Goal: Task Accomplishment & Management: Complete application form

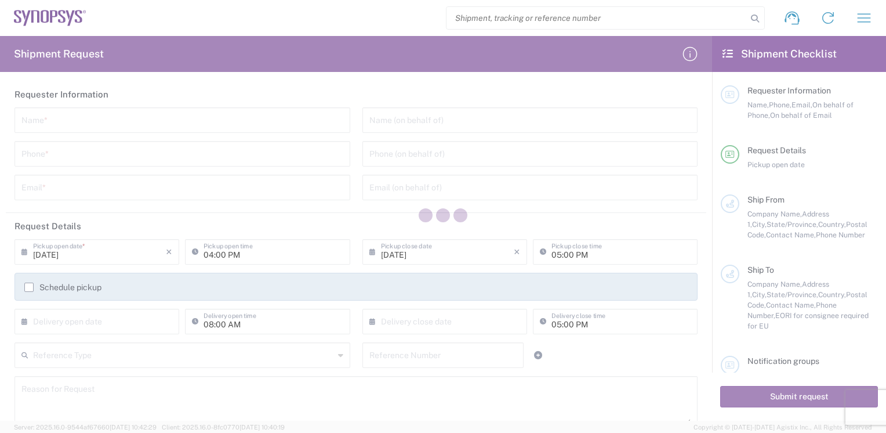
type input "[GEOGRAPHIC_DATA]"
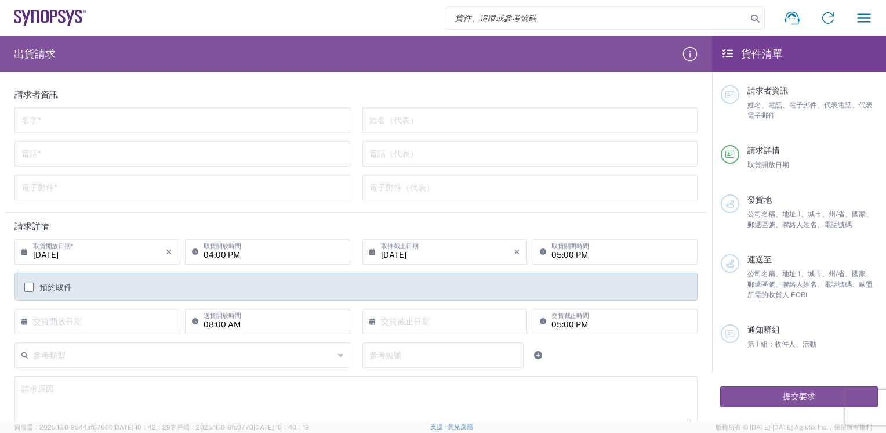
click at [735, 56] on h2 "貨件清單" at bounding box center [752, 54] width 60 height 14
click at [726, 50] on icon at bounding box center [727, 54] width 10 height 10
click at [77, 99] on header "請求者資訊" at bounding box center [356, 94] width 700 height 26
click at [49, 122] on input "text" at bounding box center [182, 119] width 322 height 20
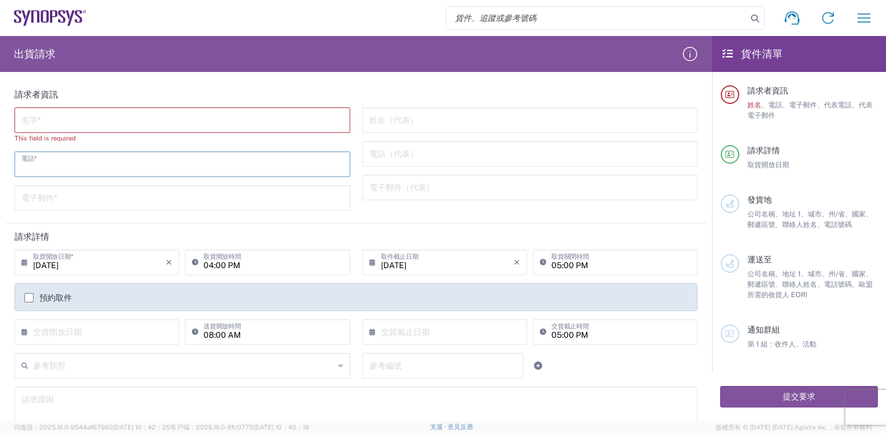
click at [32, 155] on input "tel" at bounding box center [182, 163] width 322 height 20
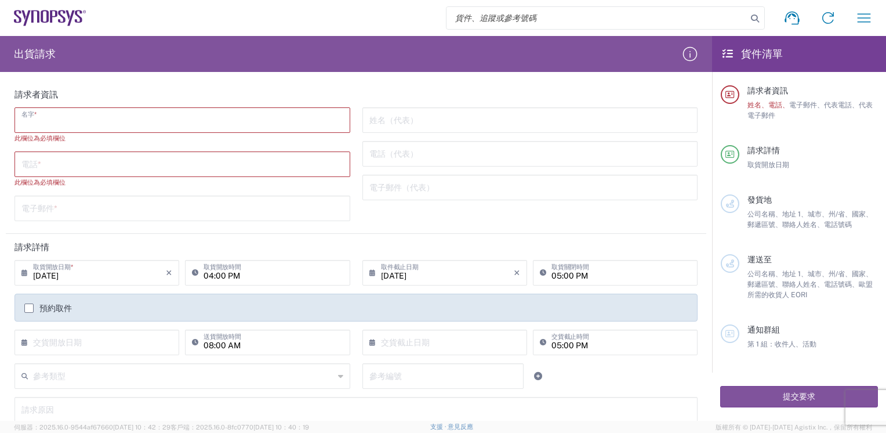
click at [56, 119] on input "text" at bounding box center [182, 119] width 322 height 20
click at [33, 208] on input "text" at bounding box center [182, 207] width 322 height 20
click at [0, 263] on html "Shipment request Shipment tracking Employee non-product shipment request My shi…" at bounding box center [443, 216] width 886 height 433
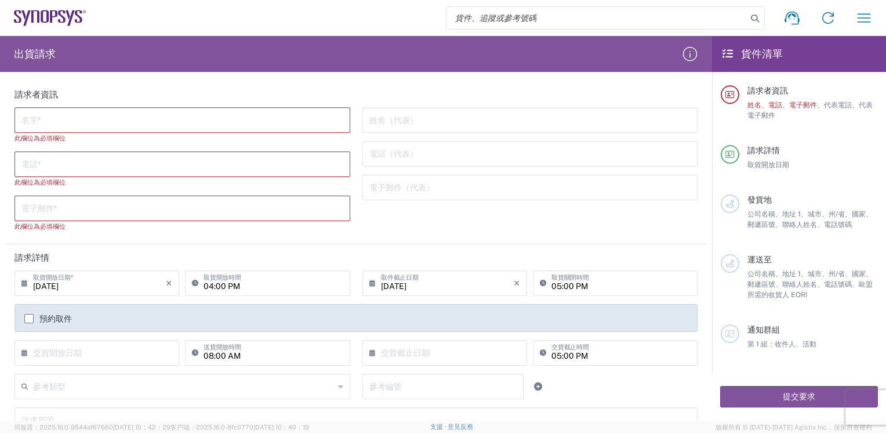
scroll to position [116, 0]
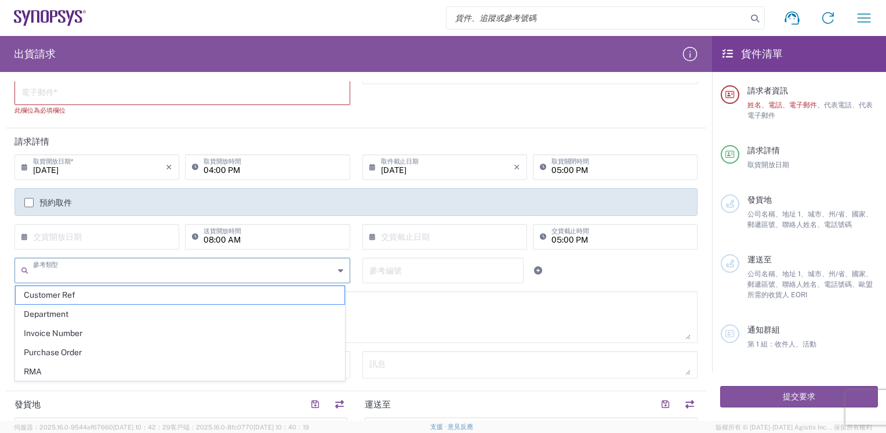
click at [71, 267] on input "text" at bounding box center [183, 269] width 301 height 20
click at [104, 270] on input "text" at bounding box center [183, 269] width 301 height 20
click at [0, 288] on html "Shipment request Shipment tracking Employee non-product shipment request My shi…" at bounding box center [443, 216] width 886 height 433
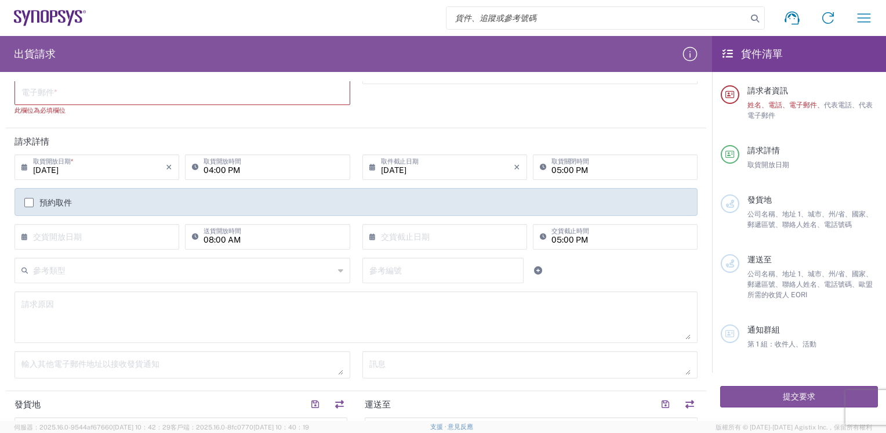
click at [115, 266] on input "text" at bounding box center [183, 269] width 301 height 20
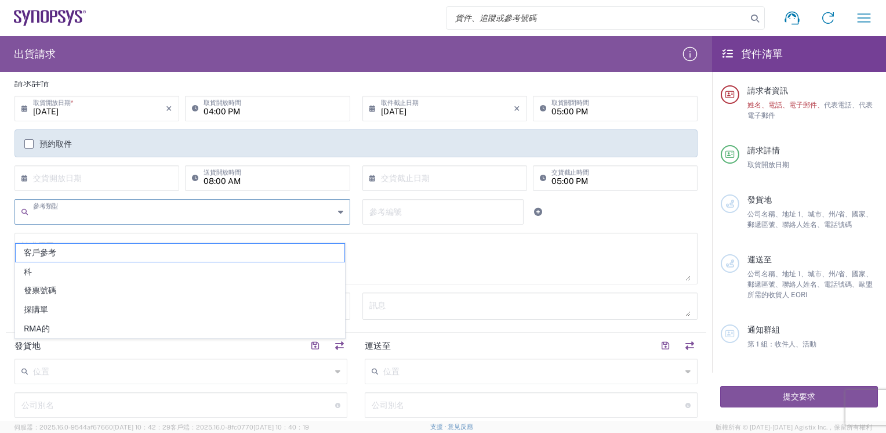
scroll to position [232, 0]
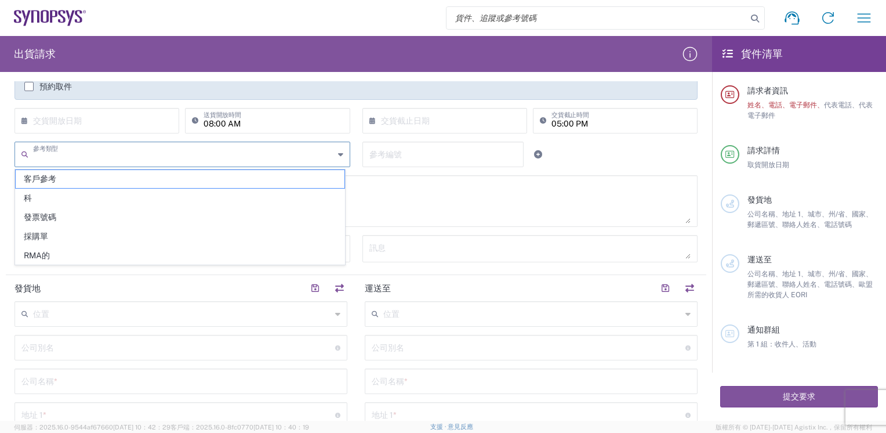
click at [77, 310] on input "text" at bounding box center [182, 313] width 298 height 20
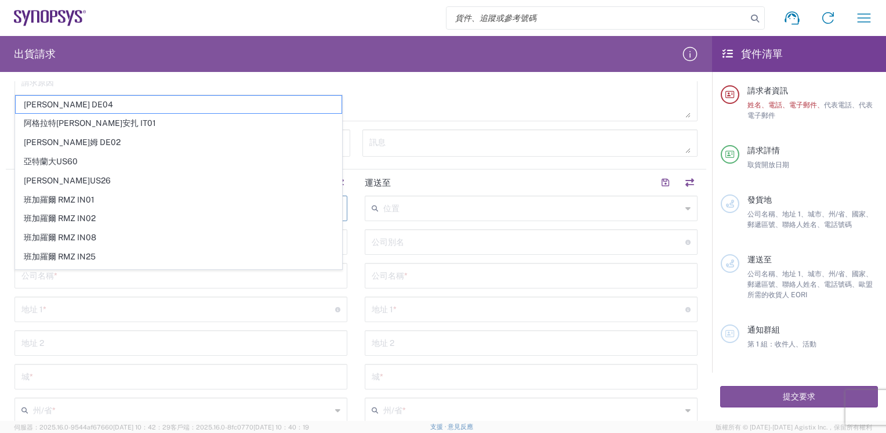
scroll to position [348, 0]
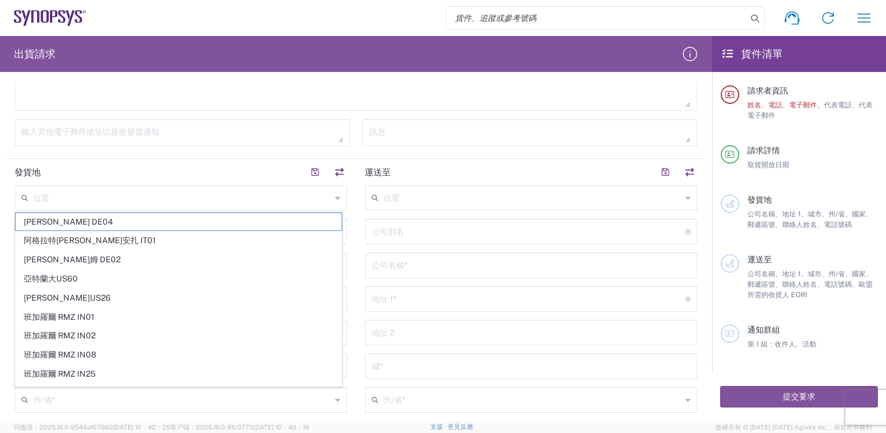
click at [0, 289] on form "請求者資訊 名字 * 此欄位為必填欄位 電話 * 此欄位為必填欄位 電子郵件 * 此欄位為必填欄位 姓名（代表） 電話（代表） 電子郵件（代表） 請求詳情 […" at bounding box center [356, 250] width 712 height 339
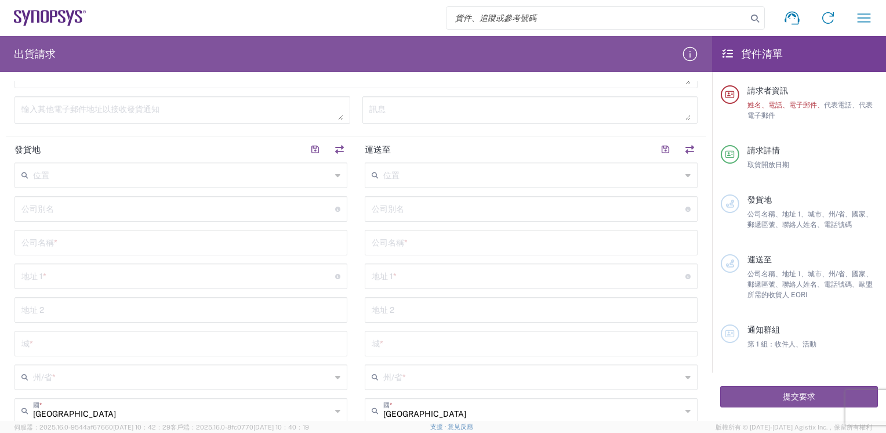
scroll to position [406, 0]
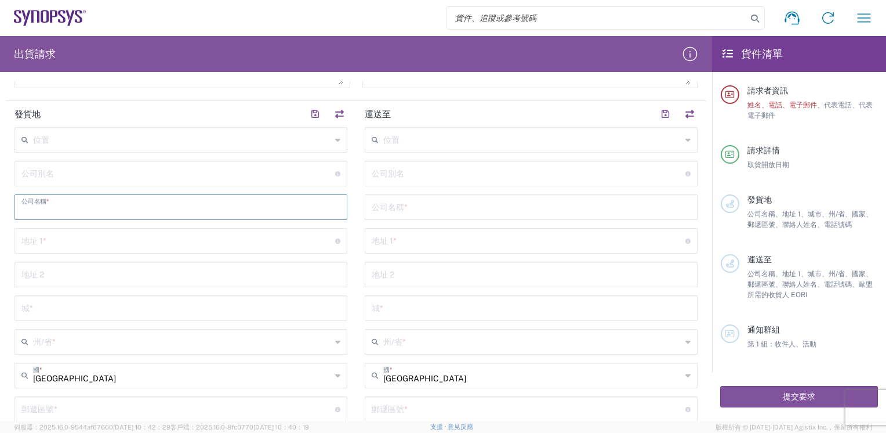
click at [144, 203] on input "text" at bounding box center [180, 206] width 319 height 20
click at [128, 182] on div "公司別名 Address short code to enable quick look up and auto-complete of addresses" at bounding box center [180, 174] width 333 height 26
click at [93, 248] on input "text" at bounding box center [178, 250] width 314 height 20
click at [86, 288] on input "text" at bounding box center [180, 284] width 319 height 20
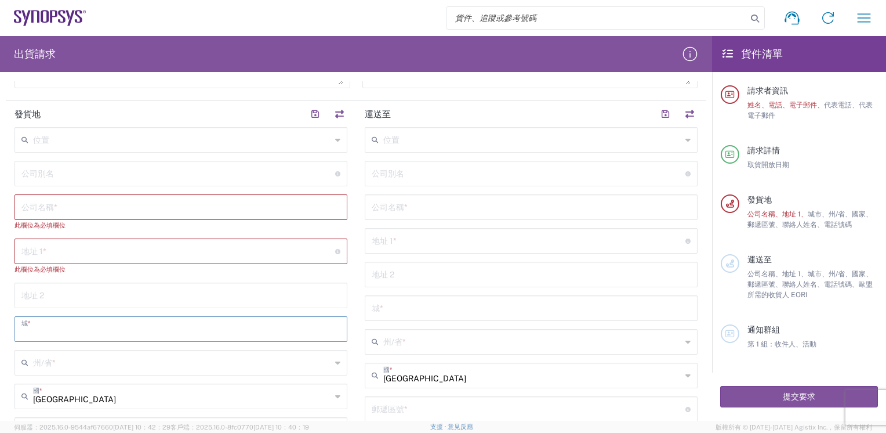
click at [88, 319] on input "text" at bounding box center [180, 328] width 319 height 20
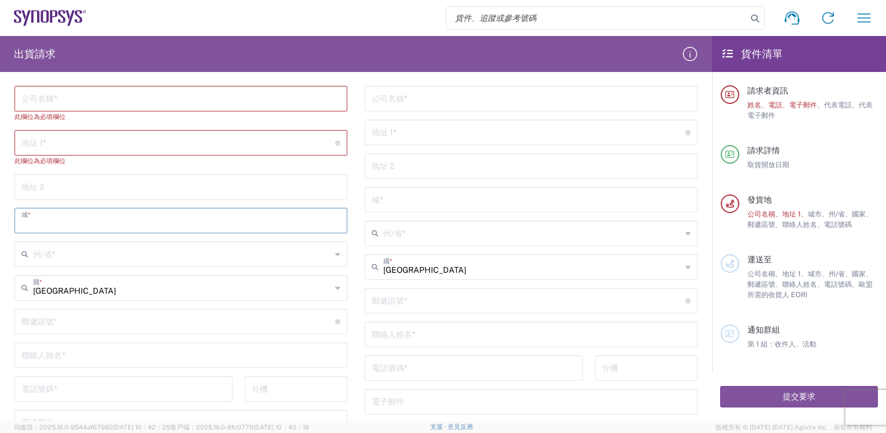
scroll to position [522, 0]
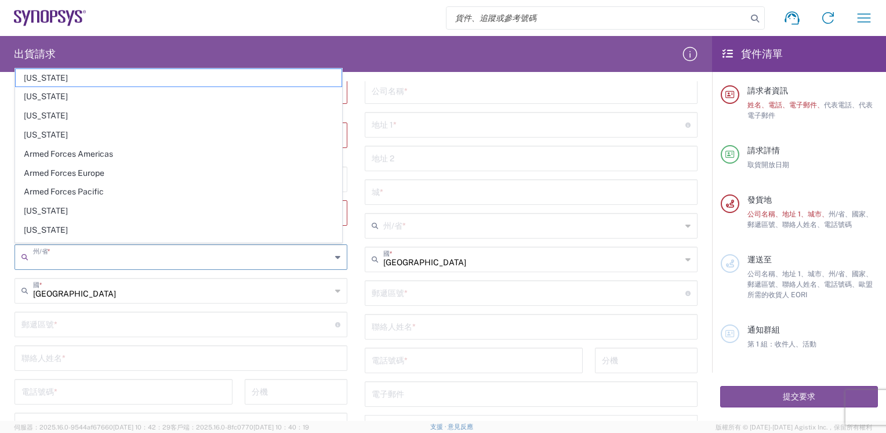
click at [78, 244] on agx-dropdown-input "州/省 * [US_STATE] [US_STATE] [US_STATE] [US_STATE] Armed Forces Americas Armed F…" at bounding box center [180, 257] width 333 height 26
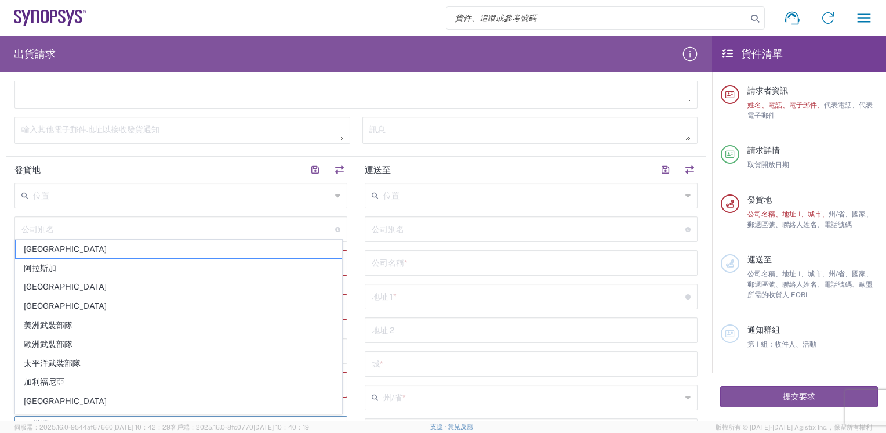
scroll to position [348, 0]
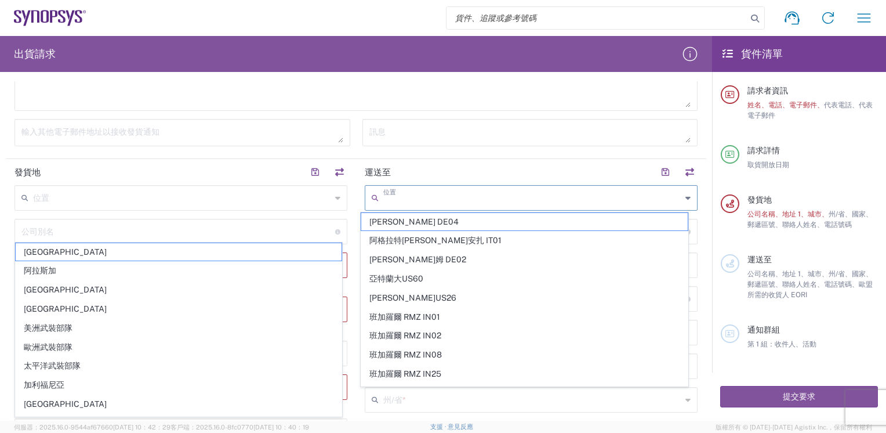
click at [466, 192] on input "text" at bounding box center [532, 197] width 298 height 20
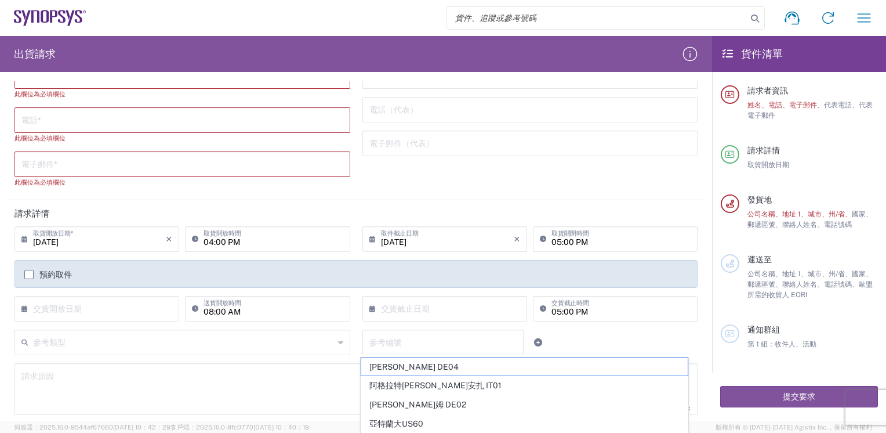
scroll to position [0, 0]
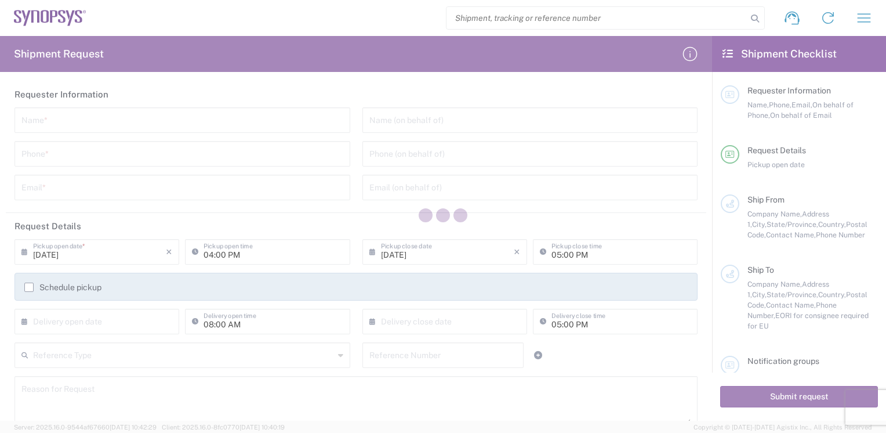
type input "[GEOGRAPHIC_DATA]"
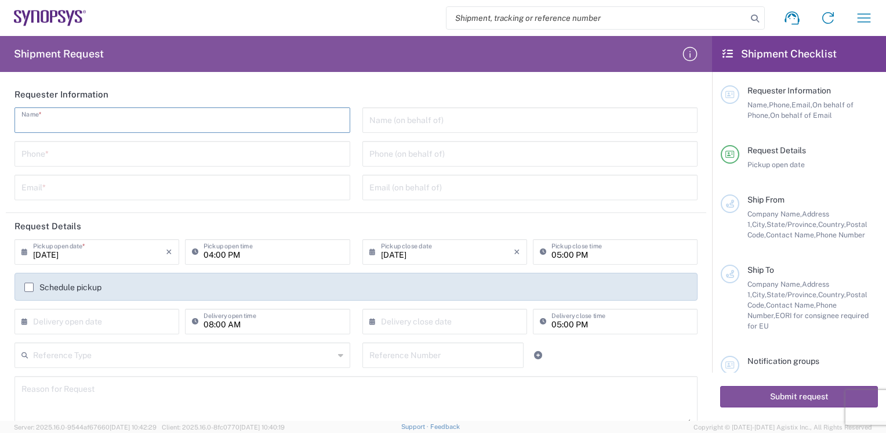
click at [69, 122] on input "text" at bounding box center [182, 119] width 322 height 20
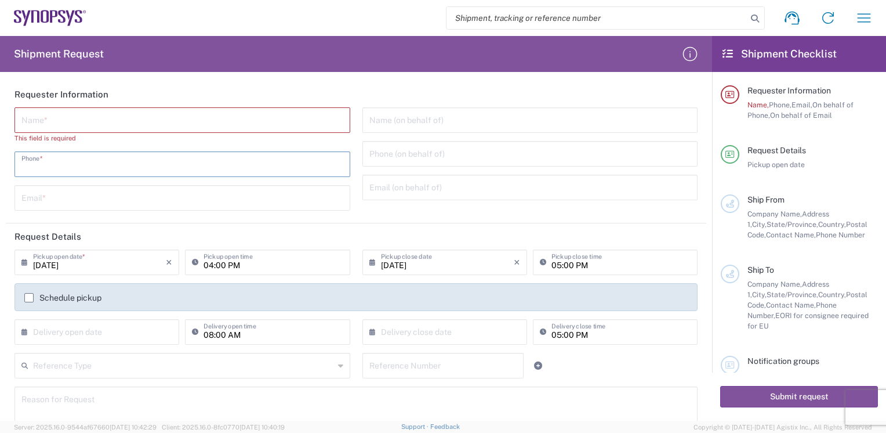
click at [27, 155] on input "tel" at bounding box center [182, 163] width 322 height 20
click at [70, 207] on div "Email *" at bounding box center [182, 198] width 336 height 26
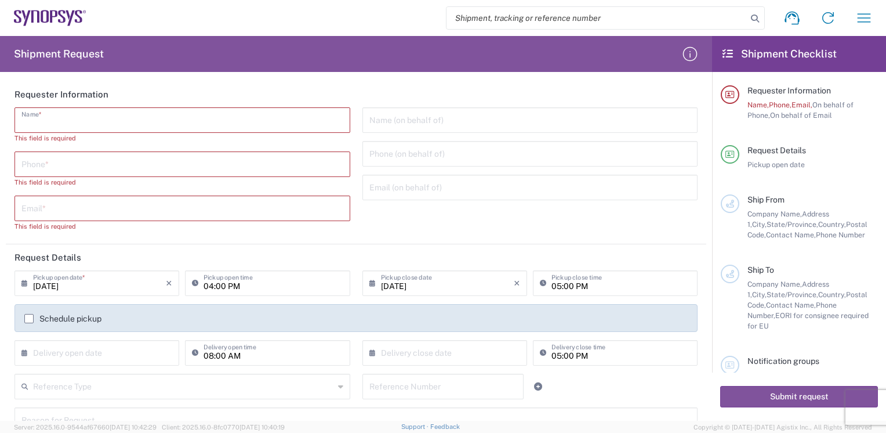
click at [60, 117] on input "text" at bounding box center [182, 119] width 322 height 20
click at [7, 238] on main "Name * This field is required Phone * This field is required Email * This field…" at bounding box center [356, 173] width 700 height 132
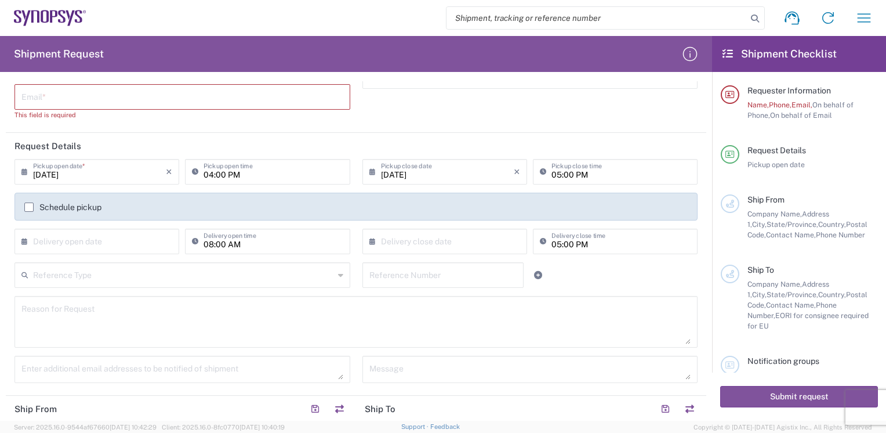
scroll to position [116, 0]
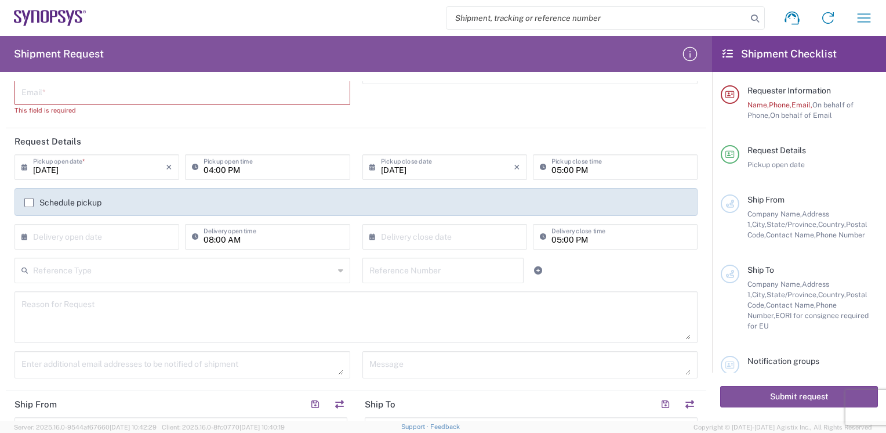
click at [31, 203] on label "Schedule pickup" at bounding box center [62, 202] width 77 height 9
click at [29, 202] on input "Schedule pickup" at bounding box center [29, 202] width 0 height 0
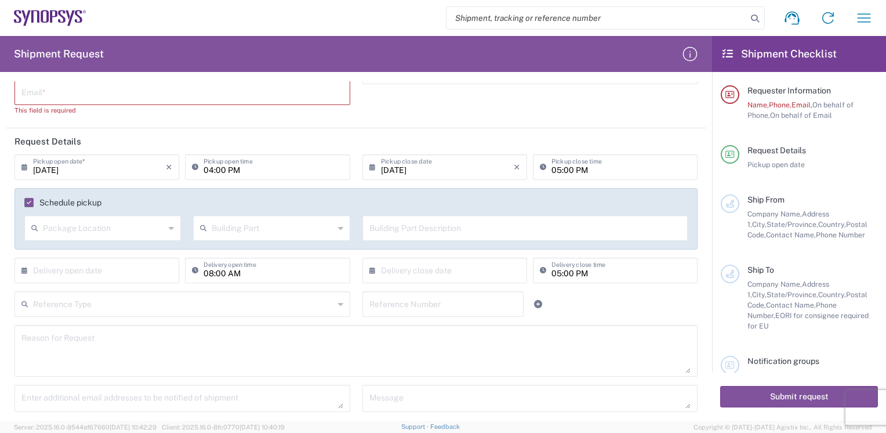
click at [31, 203] on label "Schedule pickup" at bounding box center [62, 202] width 77 height 9
click at [27, 202] on input "Schedule pickup" at bounding box center [27, 202] width 0 height 0
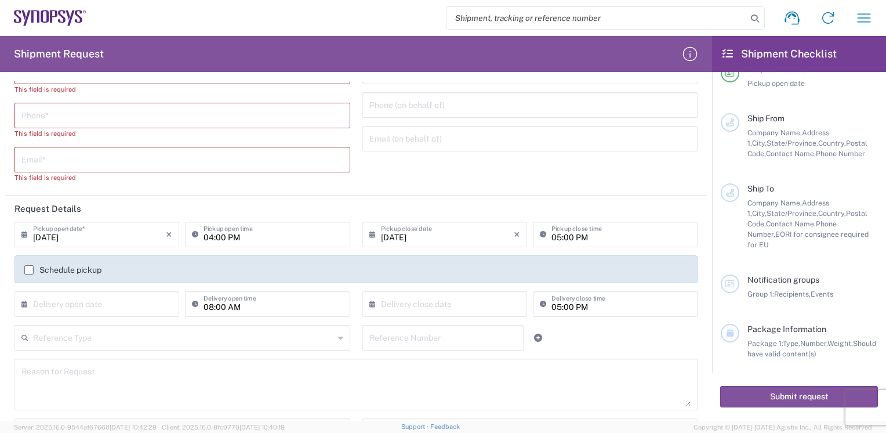
scroll to position [0, 0]
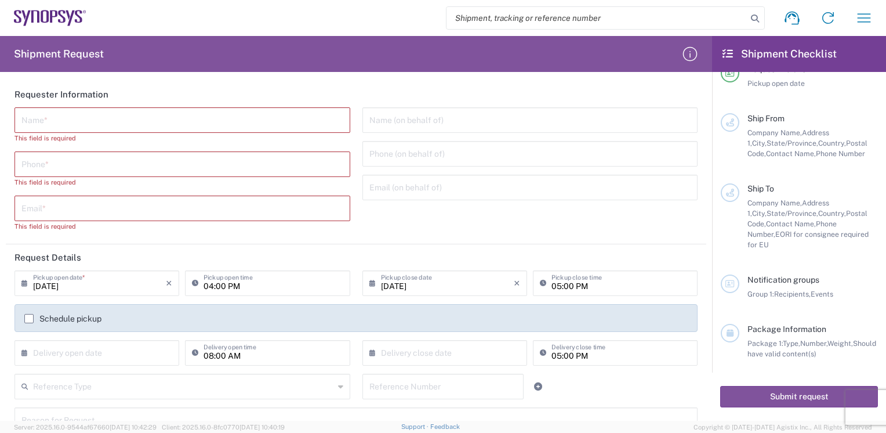
click at [726, 52] on icon at bounding box center [727, 54] width 10 height 10
click at [777, 52] on h2 "Shipment Checklist" at bounding box center [779, 54] width 114 height 14
click at [735, 55] on h2 "Shipment Checklist" at bounding box center [779, 54] width 114 height 14
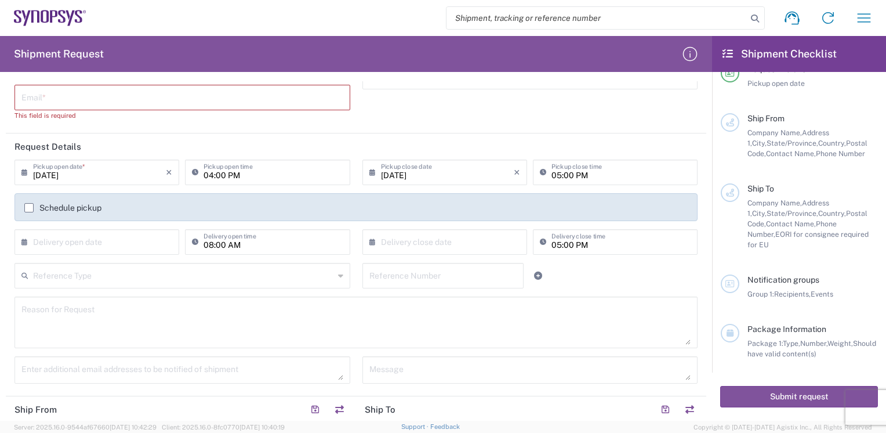
scroll to position [116, 0]
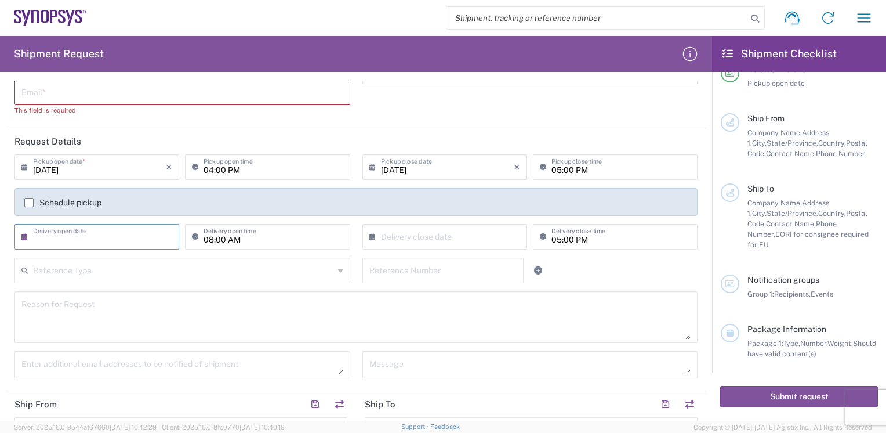
click at [123, 242] on input "text" at bounding box center [99, 236] width 133 height 20
click at [127, 324] on span "15" at bounding box center [131, 325] width 17 height 16
type input "08/15/2025"
click at [248, 242] on input "08:00 AM" at bounding box center [273, 236] width 139 height 20
click at [247, 242] on input "08:00 AM" at bounding box center [273, 236] width 139 height 20
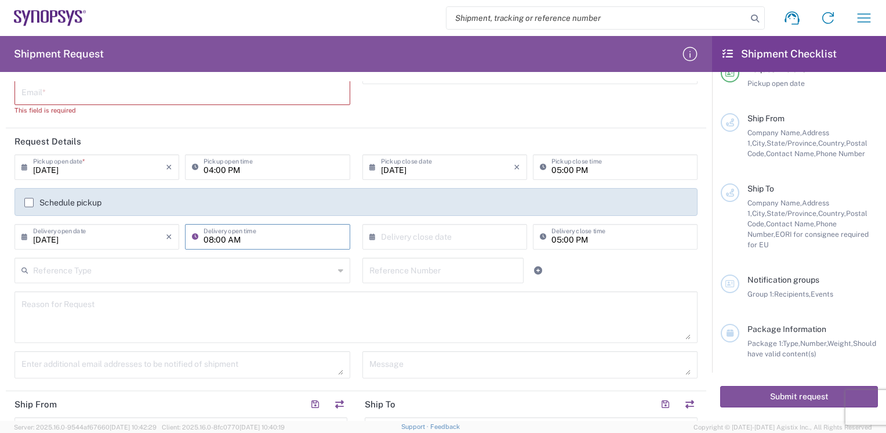
click at [264, 244] on input "08:00 AM" at bounding box center [273, 236] width 139 height 20
click at [423, 243] on input "text" at bounding box center [447, 236] width 133 height 20
click at [216, 270] on input "text" at bounding box center [183, 269] width 301 height 20
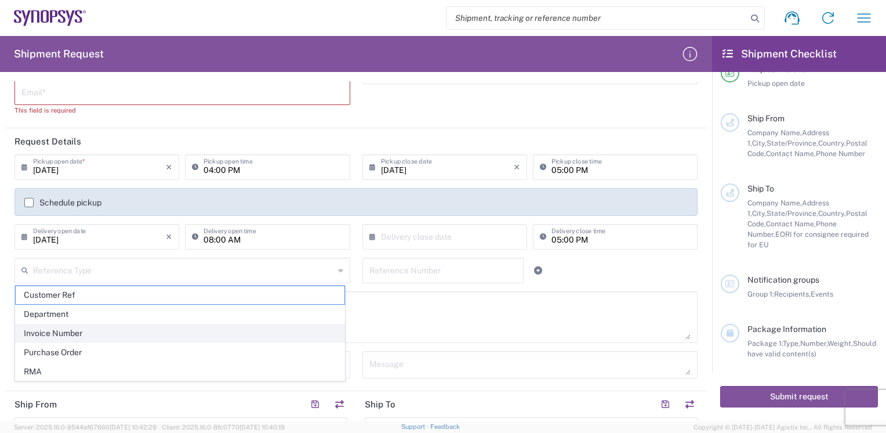
click at [86, 335] on span "Invoice Number" at bounding box center [180, 333] width 329 height 18
type input "Invoice Number"
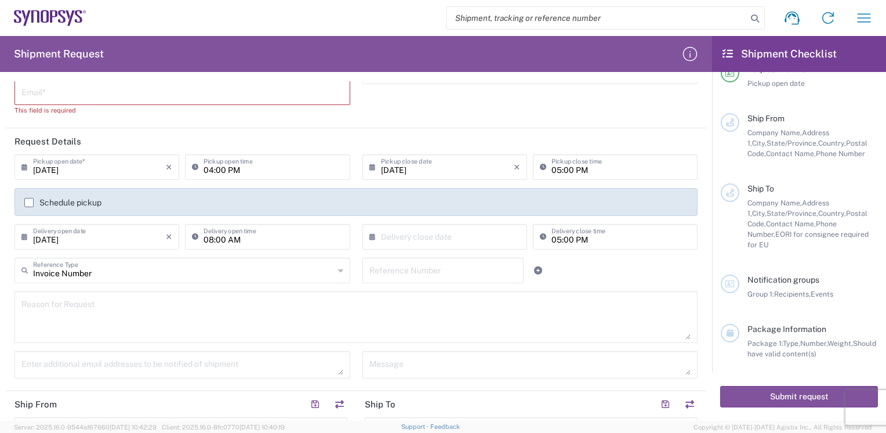
scroll to position [232, 0]
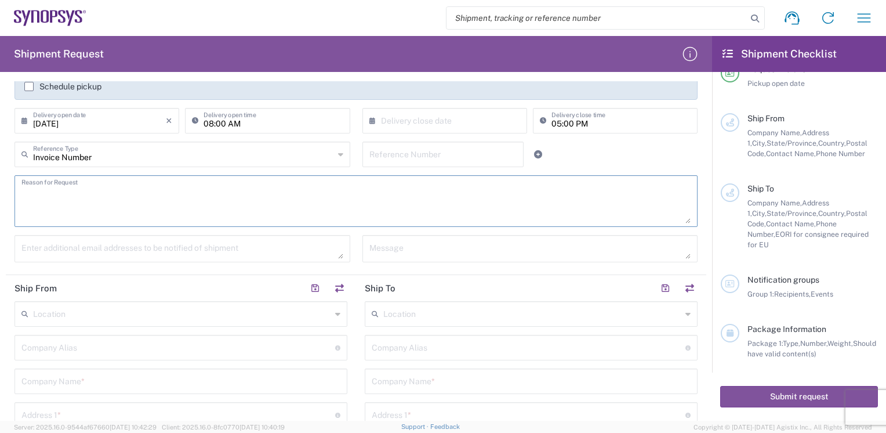
click at [89, 198] on textarea at bounding box center [355, 201] width 669 height 45
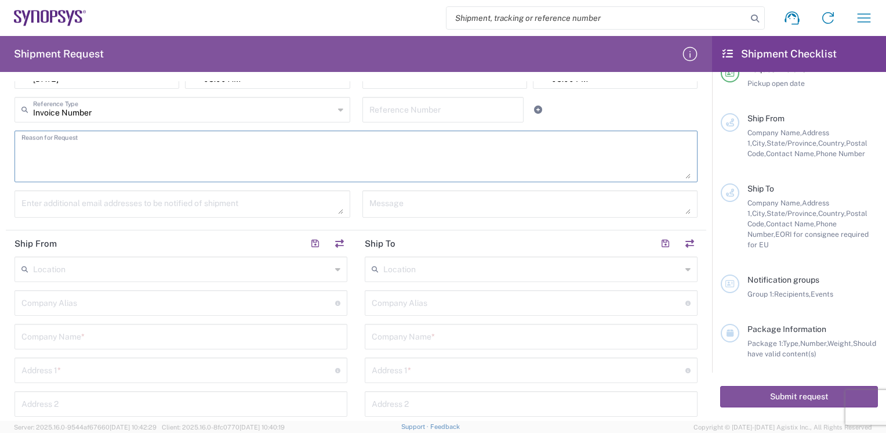
scroll to position [348, 0]
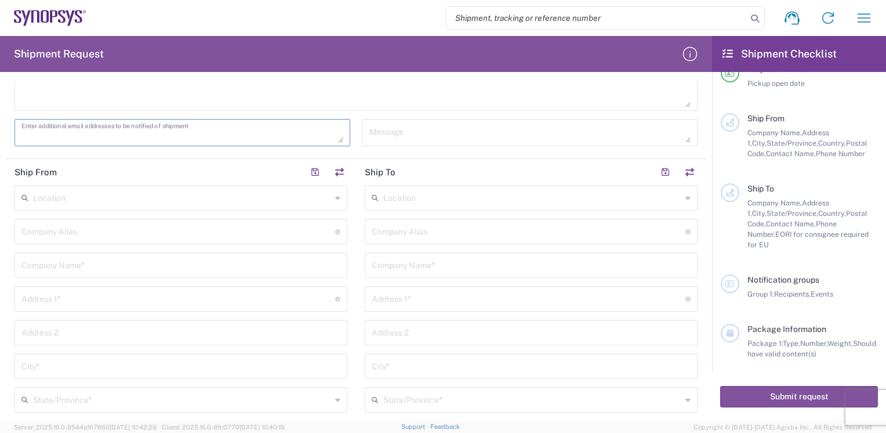
click at [123, 139] on textarea at bounding box center [182, 132] width 322 height 20
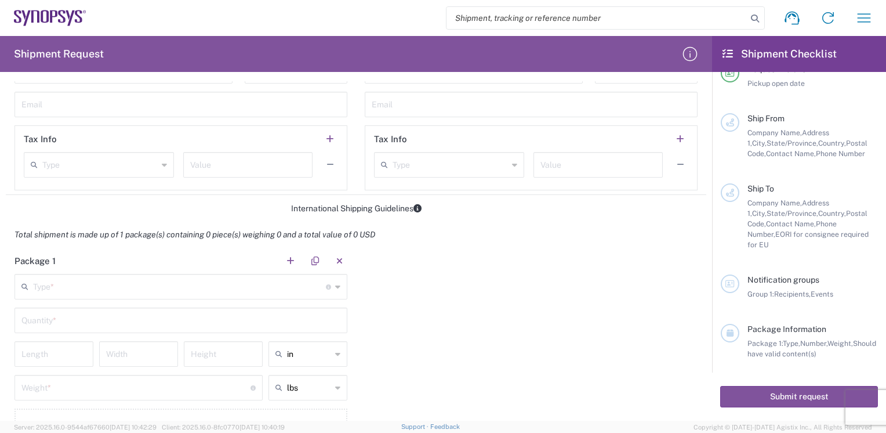
scroll to position [812, 0]
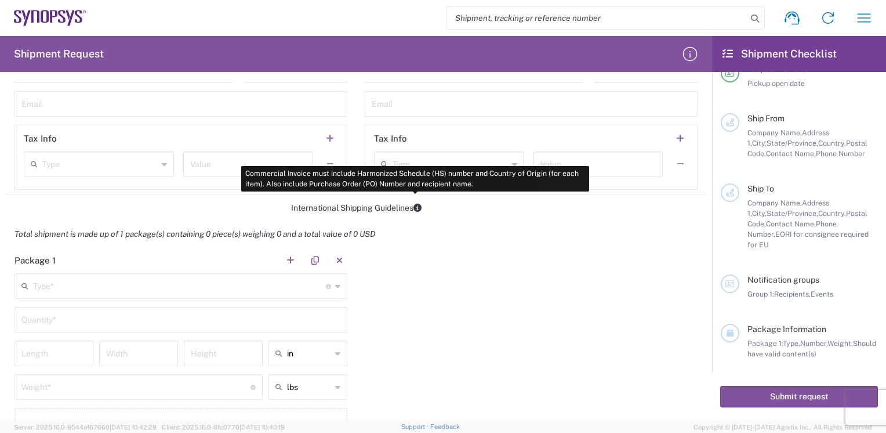
click at [413, 208] on icon at bounding box center [417, 208] width 8 height 8
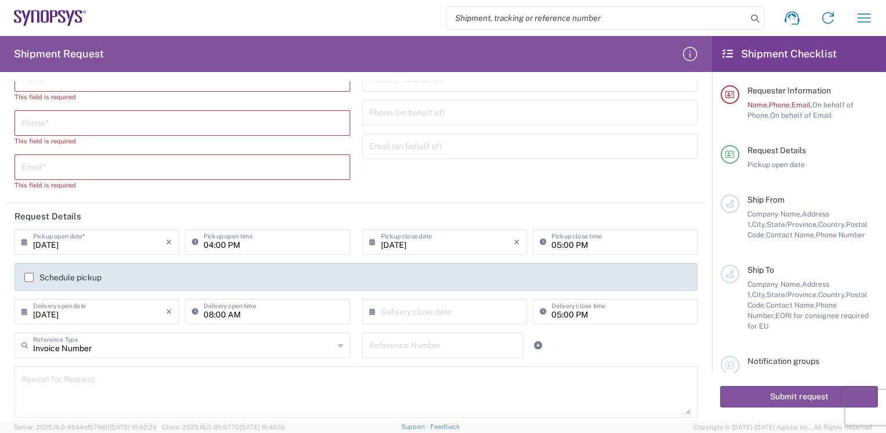
scroll to position [0, 0]
